Goal: Task Accomplishment & Management: Complete application form

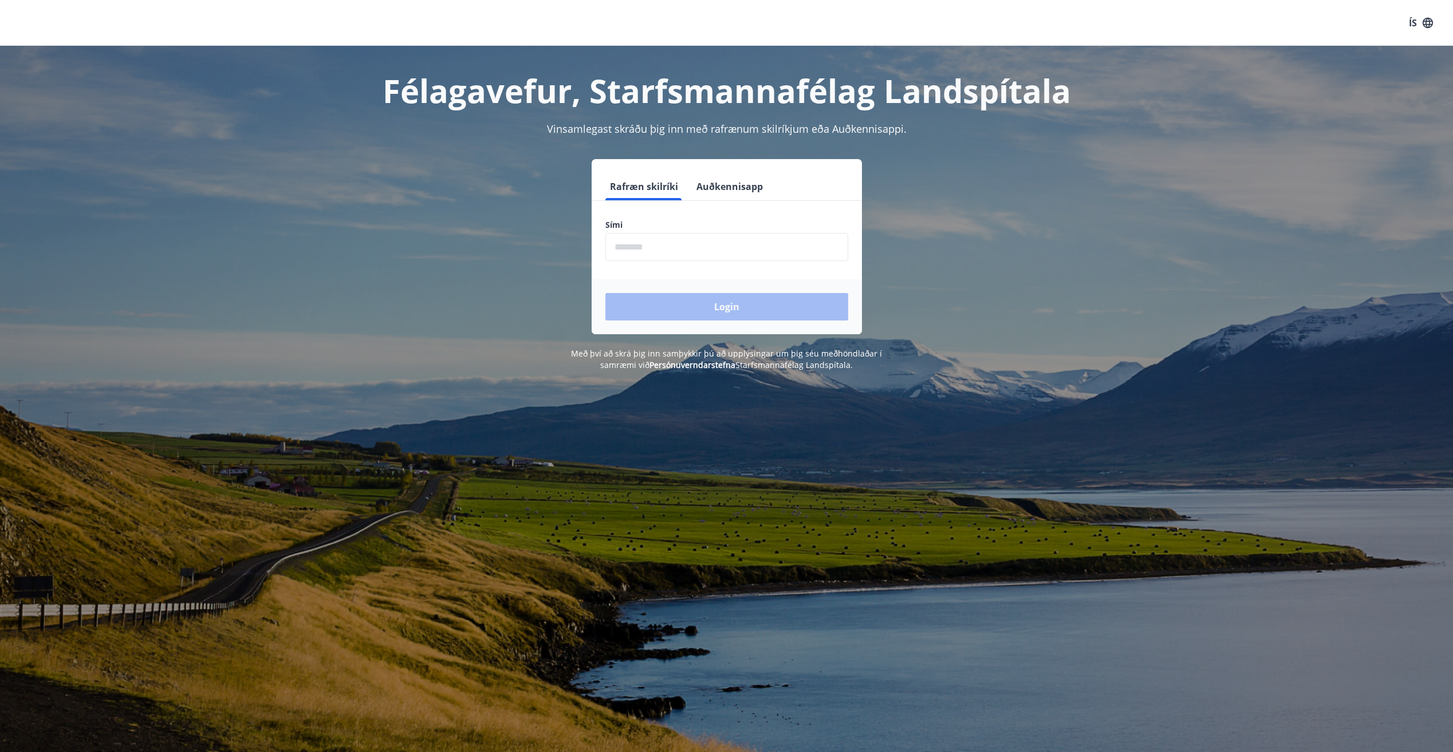
click at [661, 249] on input "phone" at bounding box center [726, 247] width 243 height 28
type input "********"
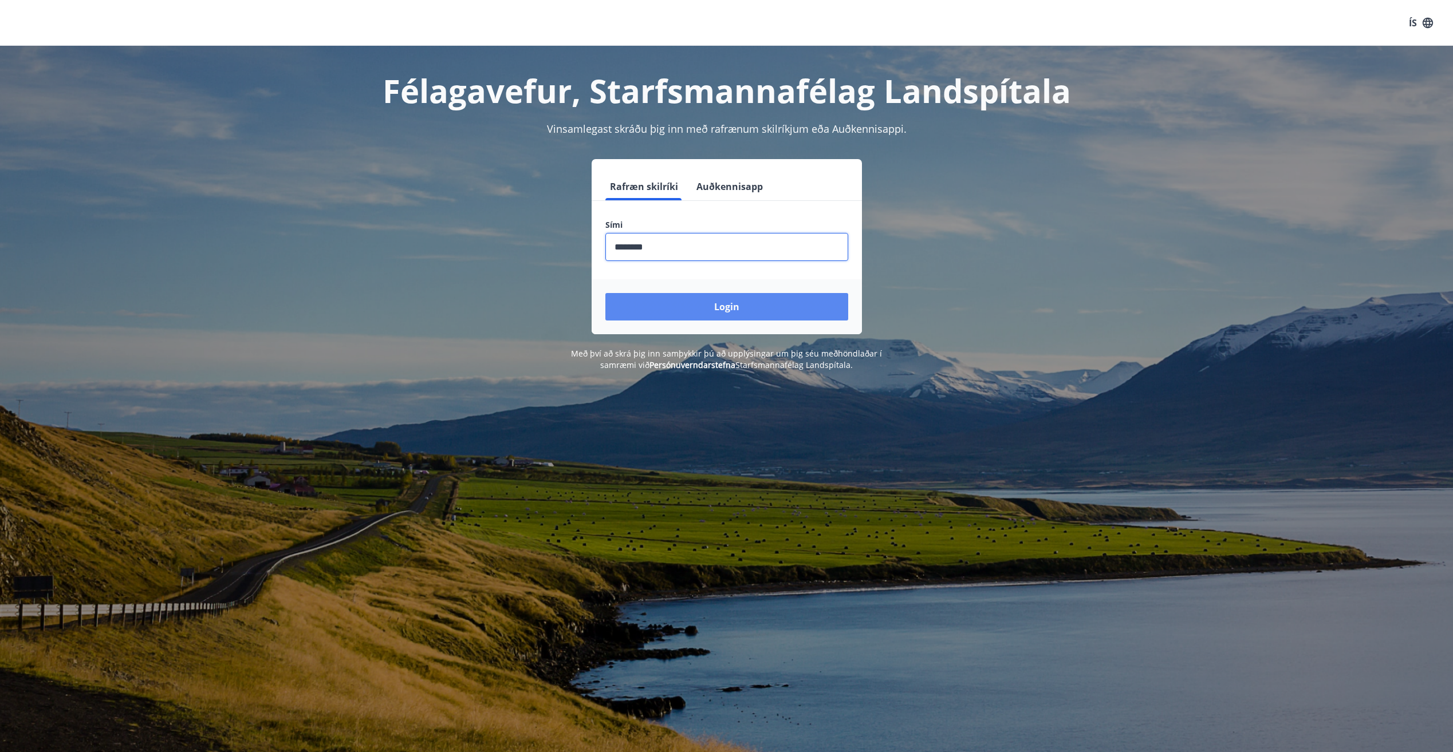
click at [674, 298] on button "Login" at bounding box center [726, 306] width 243 height 27
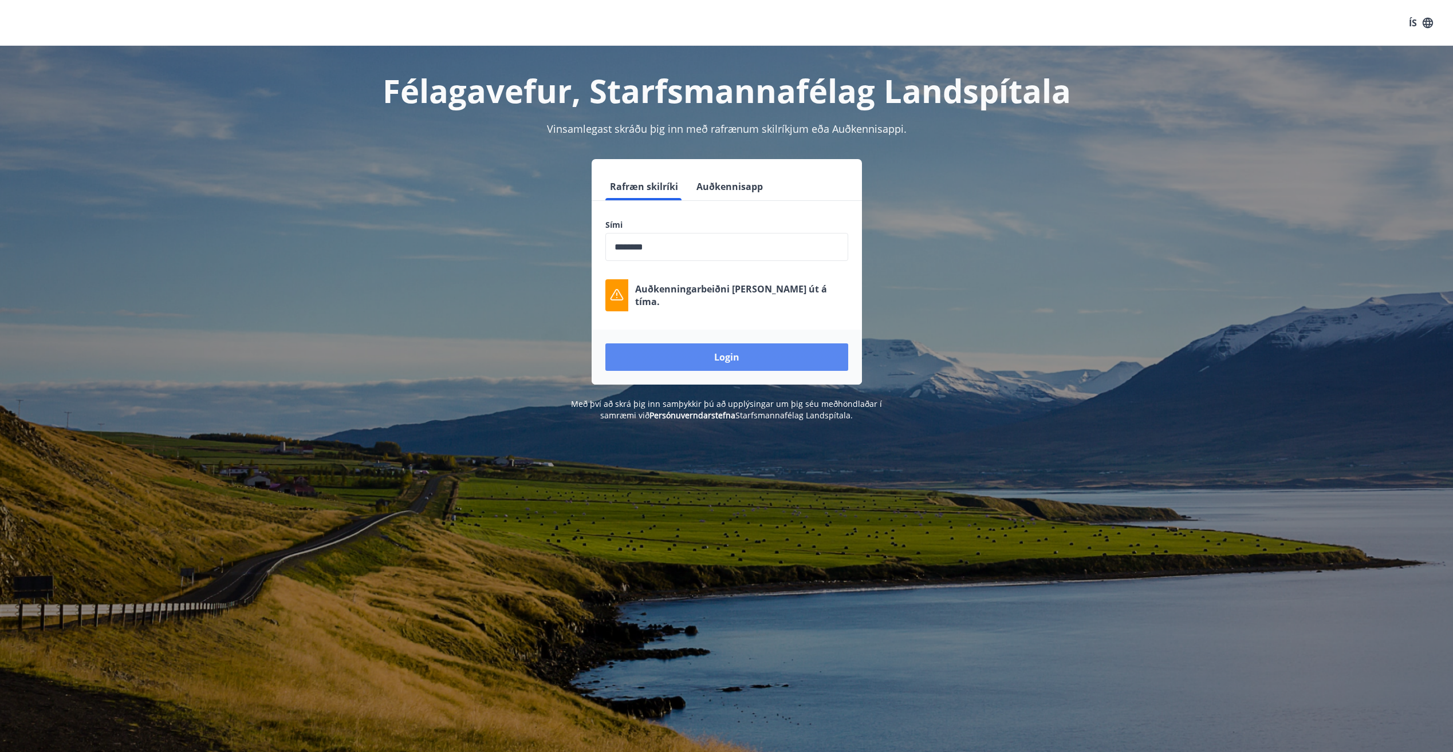
click at [703, 354] on button "Login" at bounding box center [726, 357] width 243 height 27
